Goal: Transaction & Acquisition: Purchase product/service

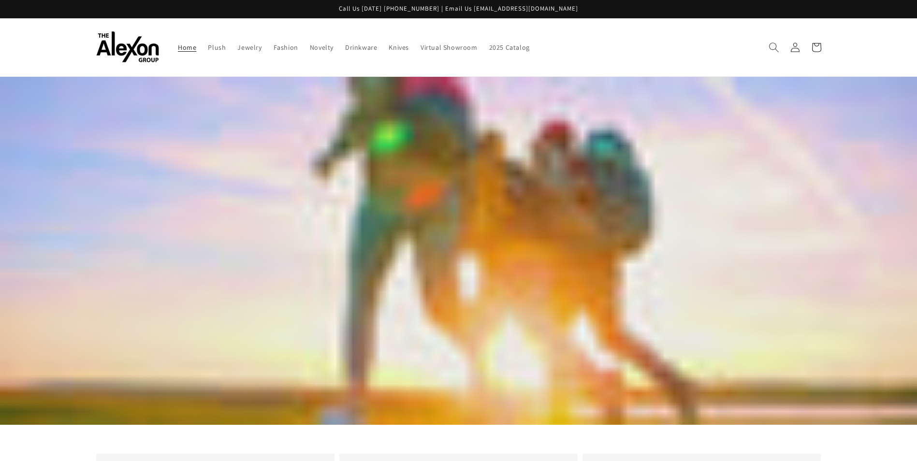
click at [773, 48] on icon "Search" at bounding box center [774, 47] width 10 height 10
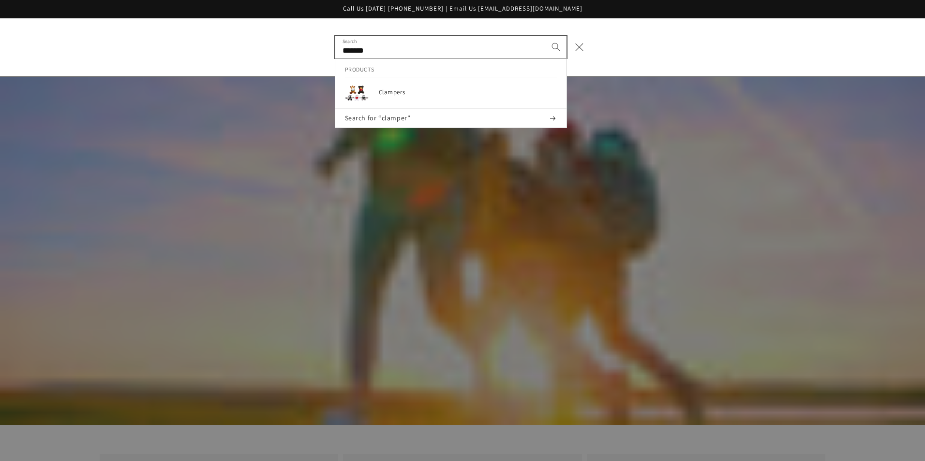
type input "*******"
click at [545, 36] on button "Search" at bounding box center [555, 46] width 21 height 21
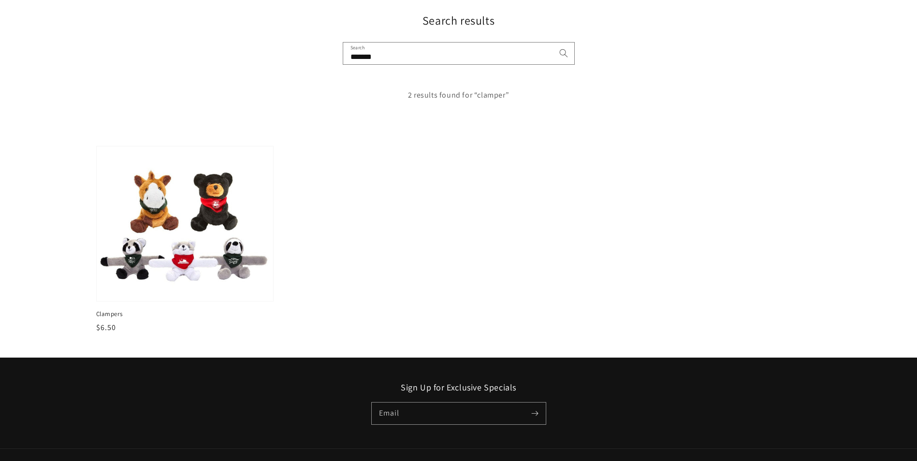
scroll to position [97, 0]
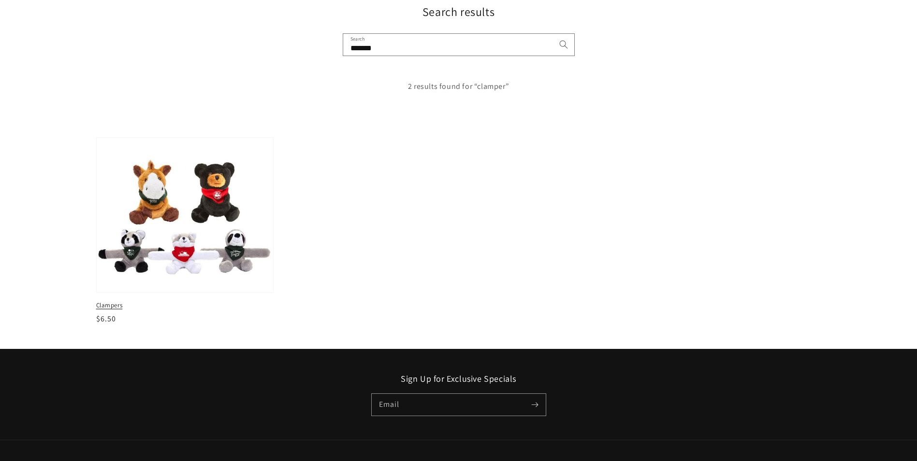
click at [206, 194] on img at bounding box center [185, 214] width 182 height 159
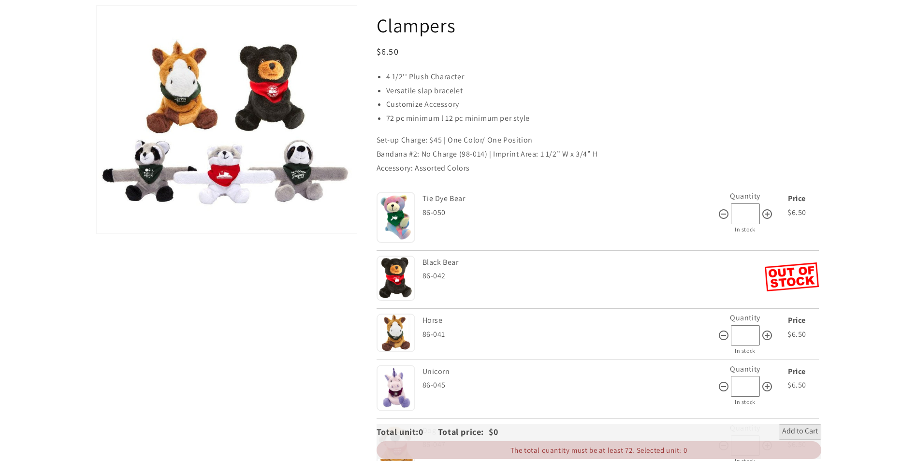
scroll to position [97, 0]
